Goal: Task Accomplishment & Management: Use online tool/utility

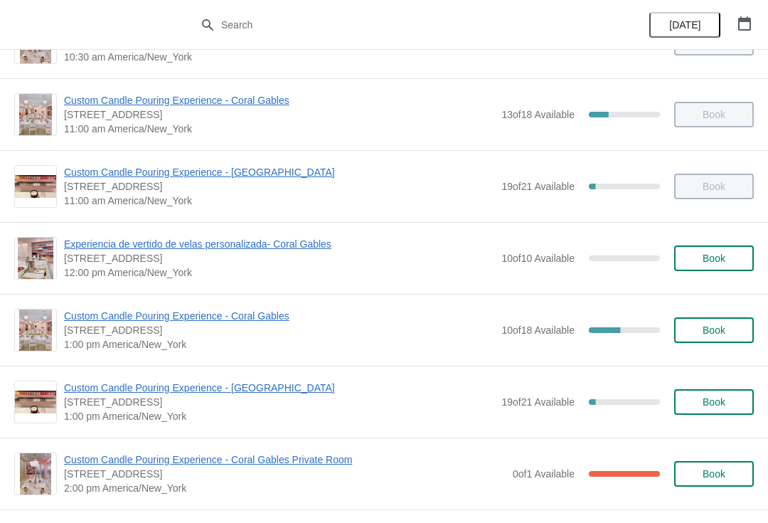
scroll to position [137, 0]
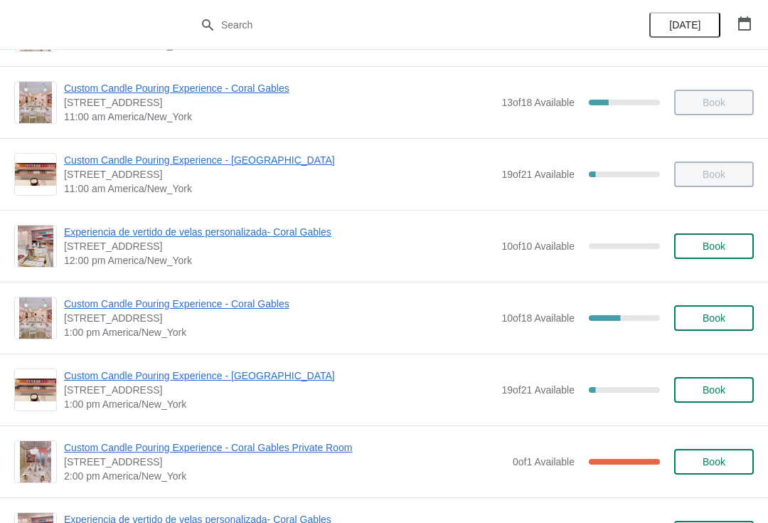
click at [80, 307] on span "Custom Candle Pouring Experience - Coral Gables" at bounding box center [279, 304] width 430 height 14
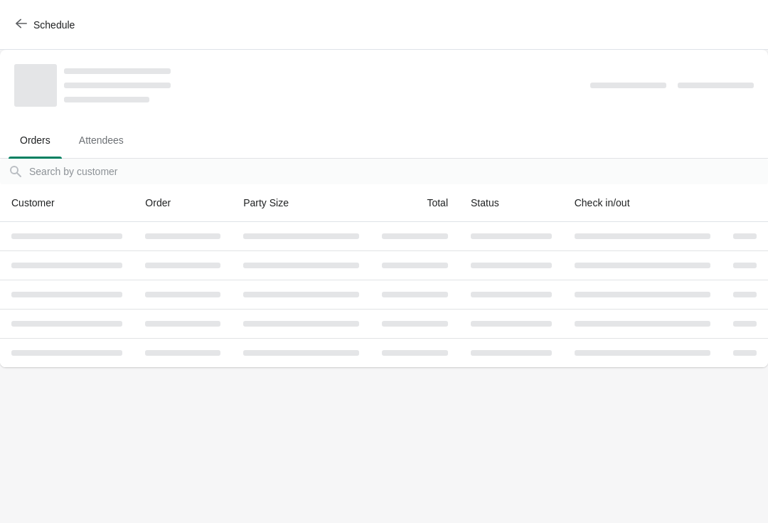
scroll to position [0, 0]
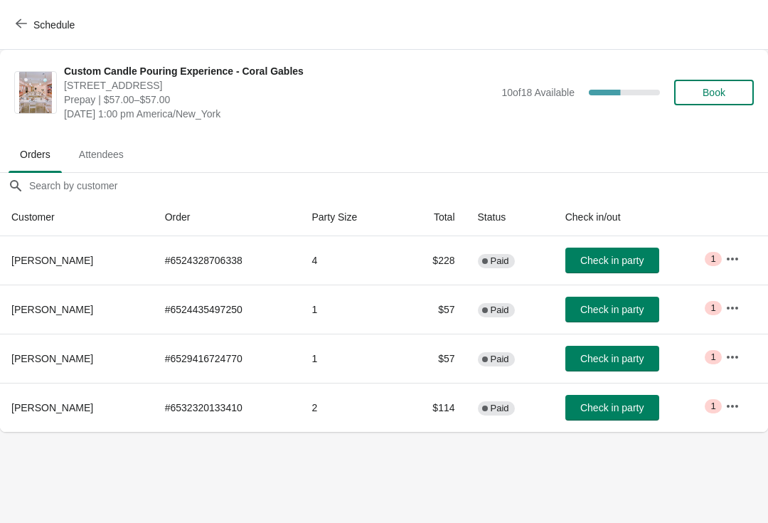
click at [636, 411] on span "Check in party" at bounding box center [611, 407] width 63 height 11
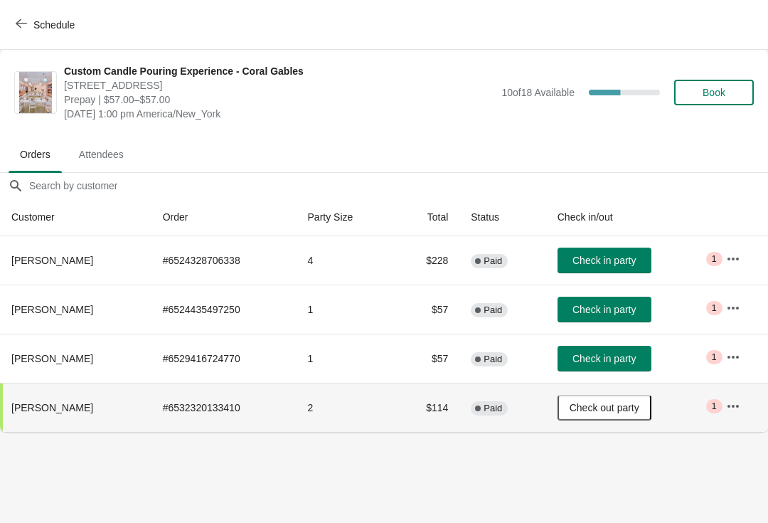
click at [738, 257] on icon "button" at bounding box center [733, 258] width 11 height 3
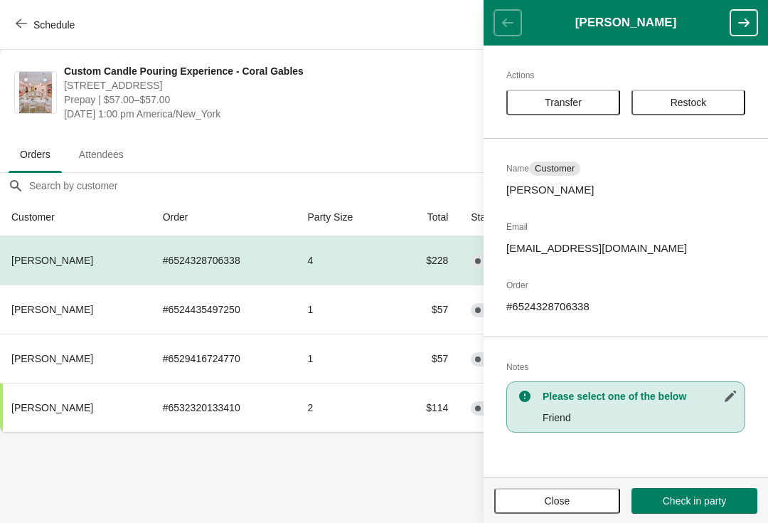
click at [332, 481] on body "Schedule Custom Candle Pouring Experience - Coral Gables [STREET_ADDRESS] Prepa…" at bounding box center [384, 261] width 768 height 523
click at [405, 66] on span "Custom Candle Pouring Experience - Coral Gables" at bounding box center [279, 71] width 430 height 14
click at [585, 497] on span "Close" at bounding box center [557, 500] width 100 height 11
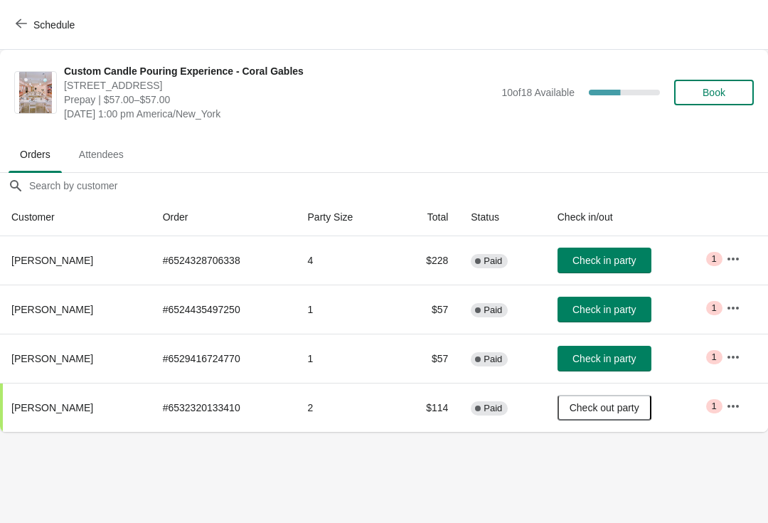
click at [738, 305] on icon "button" at bounding box center [733, 308] width 14 height 14
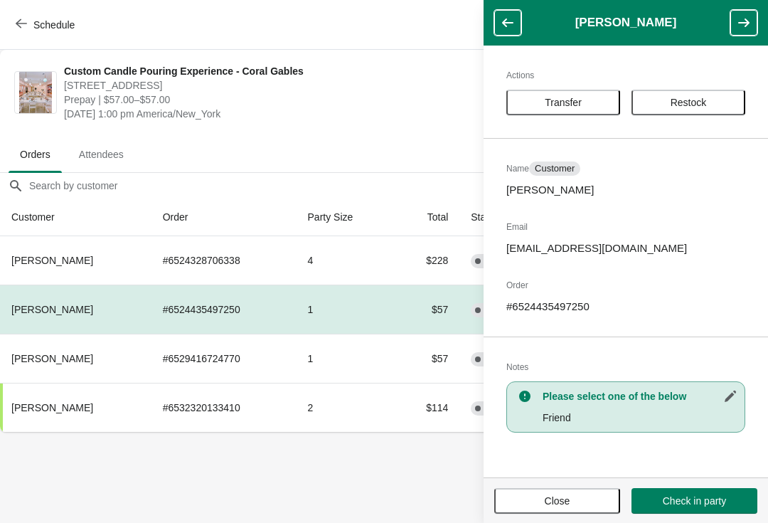
click at [447, 28] on div "Schedule" at bounding box center [384, 25] width 768 height 50
click at [545, 511] on button "Close" at bounding box center [557, 501] width 126 height 26
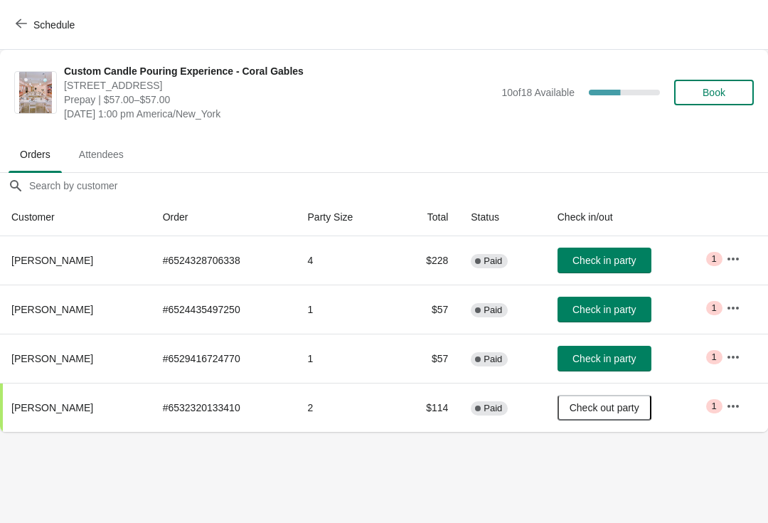
click at [632, 358] on span "Check in party" at bounding box center [603, 358] width 63 height 11
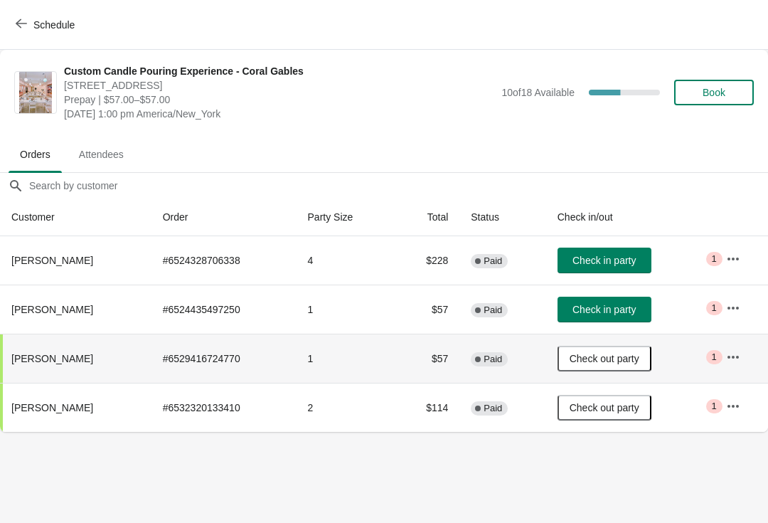
click at [627, 307] on span "Check in party" at bounding box center [603, 309] width 63 height 11
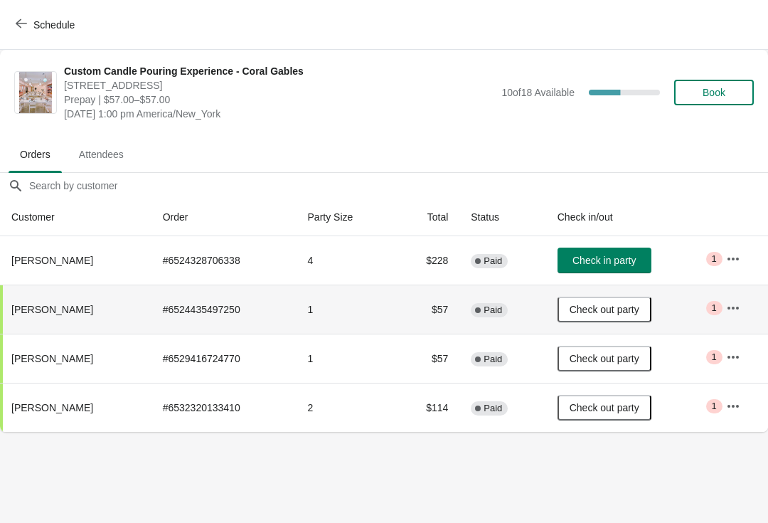
click at [619, 257] on span "Check in party" at bounding box center [603, 260] width 63 height 11
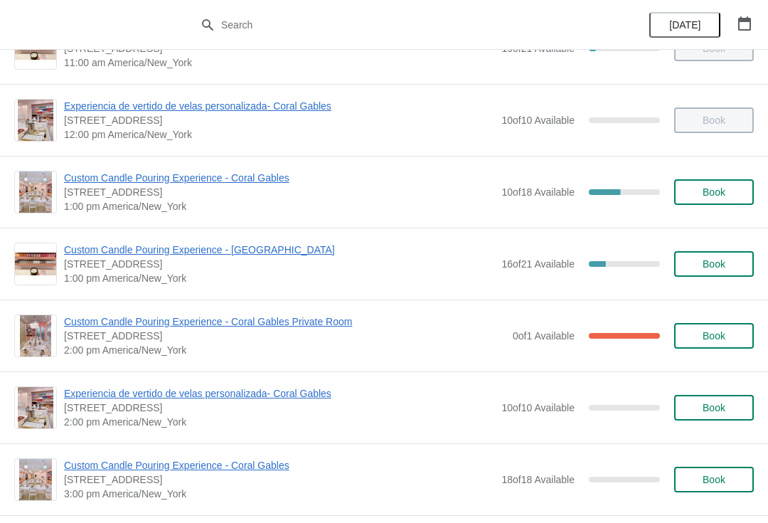
scroll to position [242, 0]
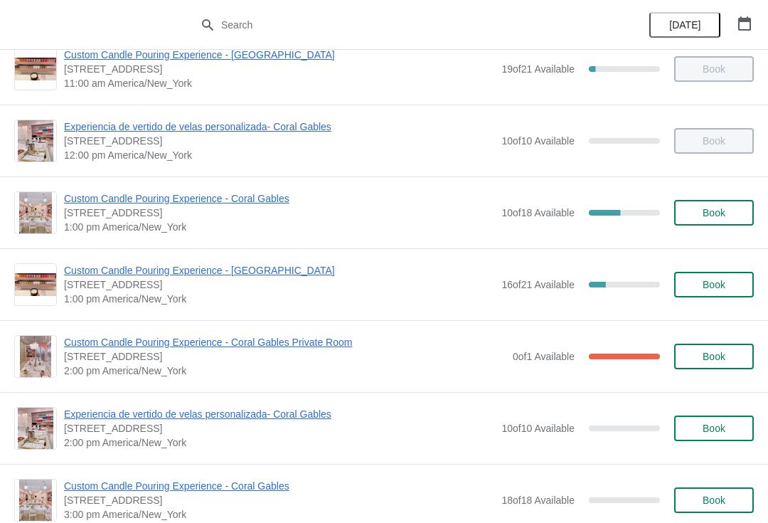
click at [88, 218] on span "[STREET_ADDRESS]" at bounding box center [279, 213] width 430 height 14
click at [98, 203] on span "Custom Candle Pouring Experience - Coral Gables" at bounding box center [279, 198] width 430 height 14
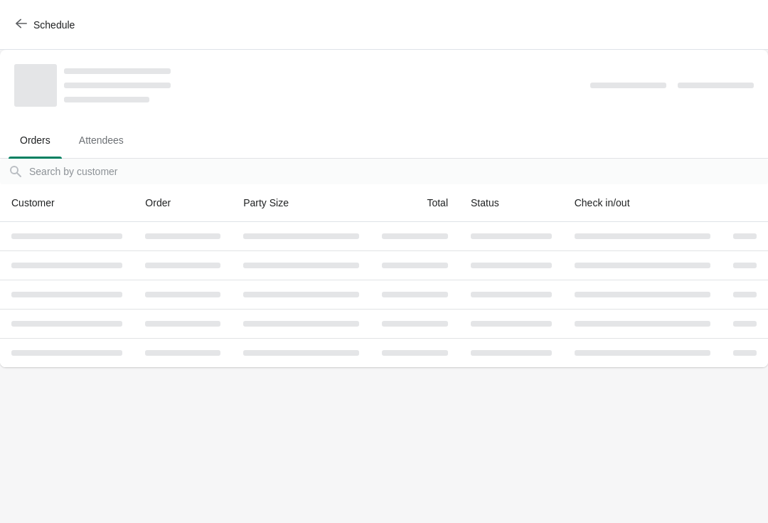
scroll to position [0, 0]
